Goal: Navigation & Orientation: Find specific page/section

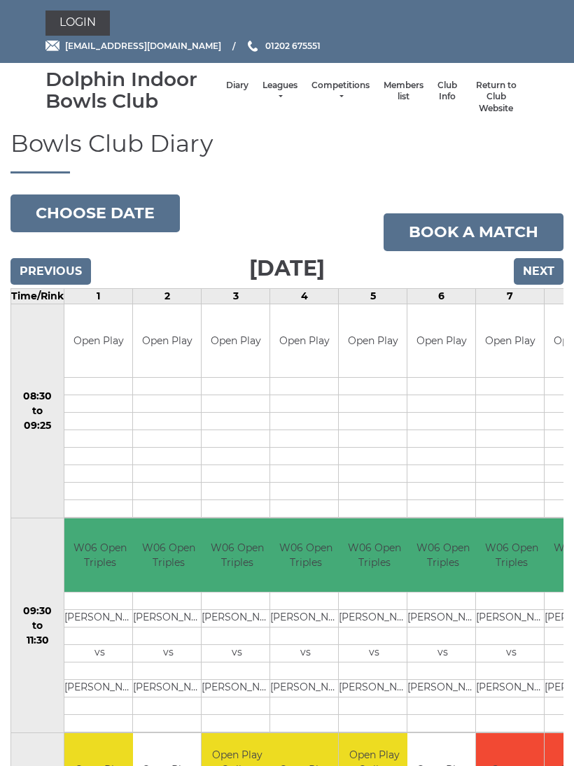
scroll to position [60, 0]
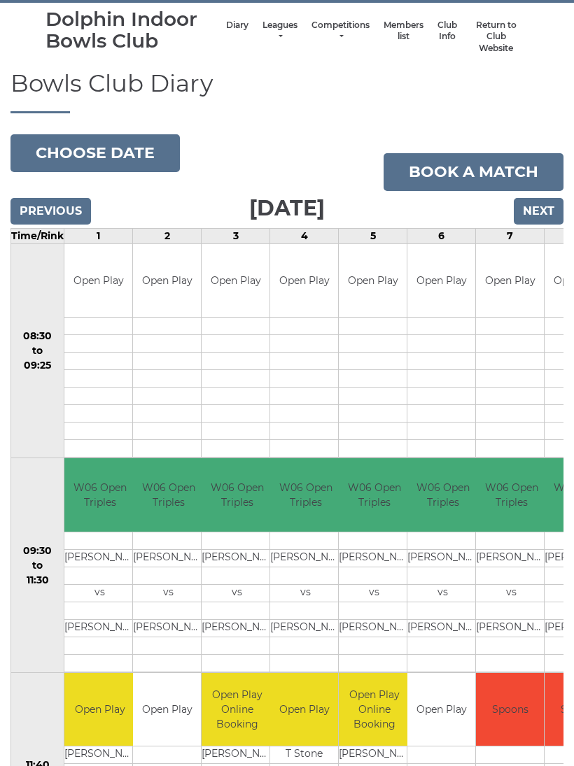
click at [265, 34] on link "Leagues" at bounding box center [279, 31] width 35 height 23
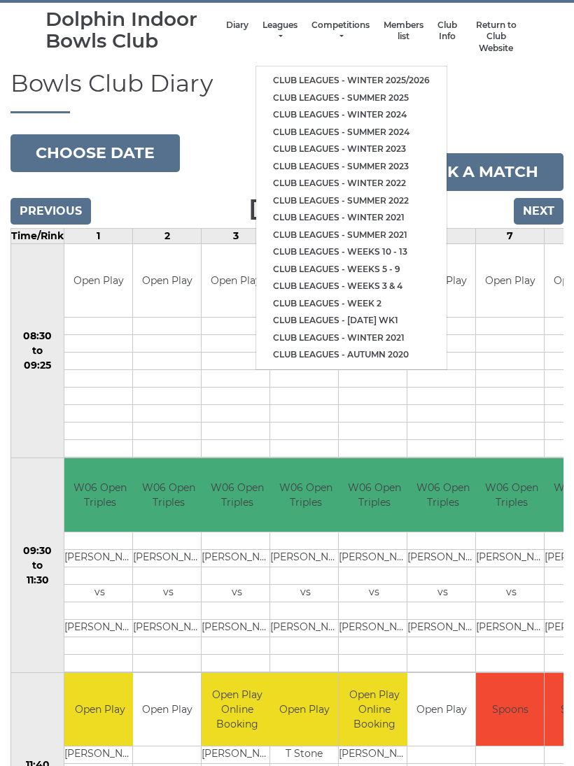
click at [359, 72] on link "Club leagues - Winter 2025/2026" at bounding box center [351, 80] width 190 height 17
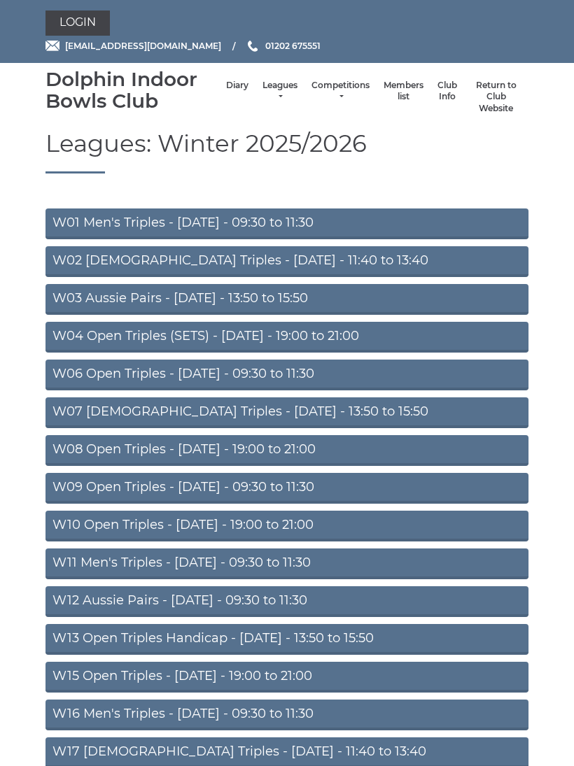
click at [196, 372] on link "W06 Open Triples - [DATE] - 09:30 to 11:30" at bounding box center [286, 375] width 483 height 31
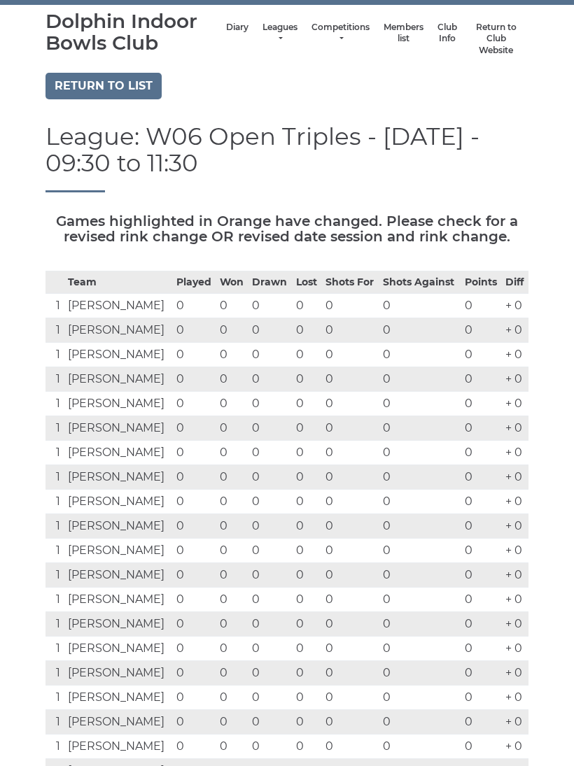
scroll to position [56, 0]
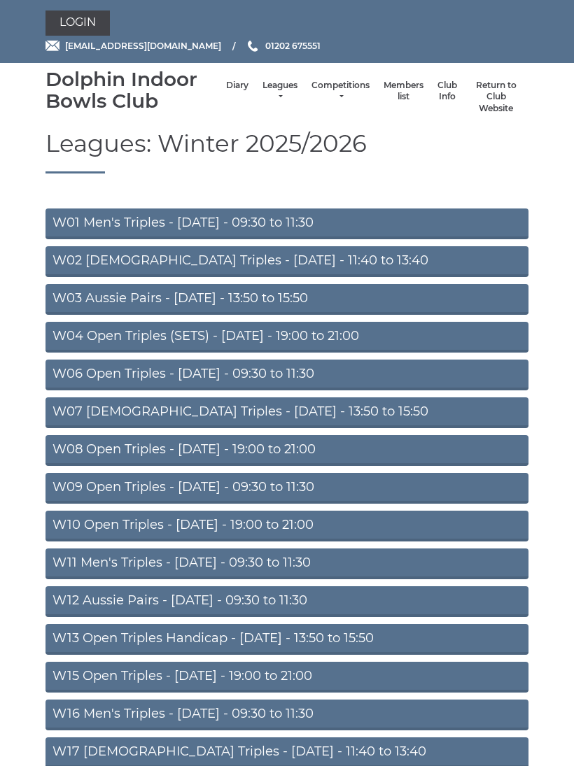
click at [213, 488] on link "W09 Open Triples - [DATE] - 09:30 to 11:30" at bounding box center [286, 488] width 483 height 31
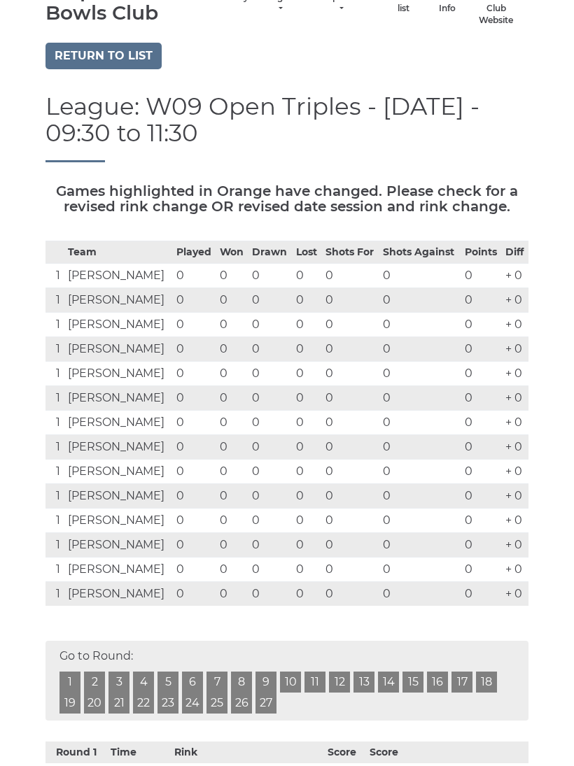
scroll to position [87, 0]
